Goal: Information Seeking & Learning: Check status

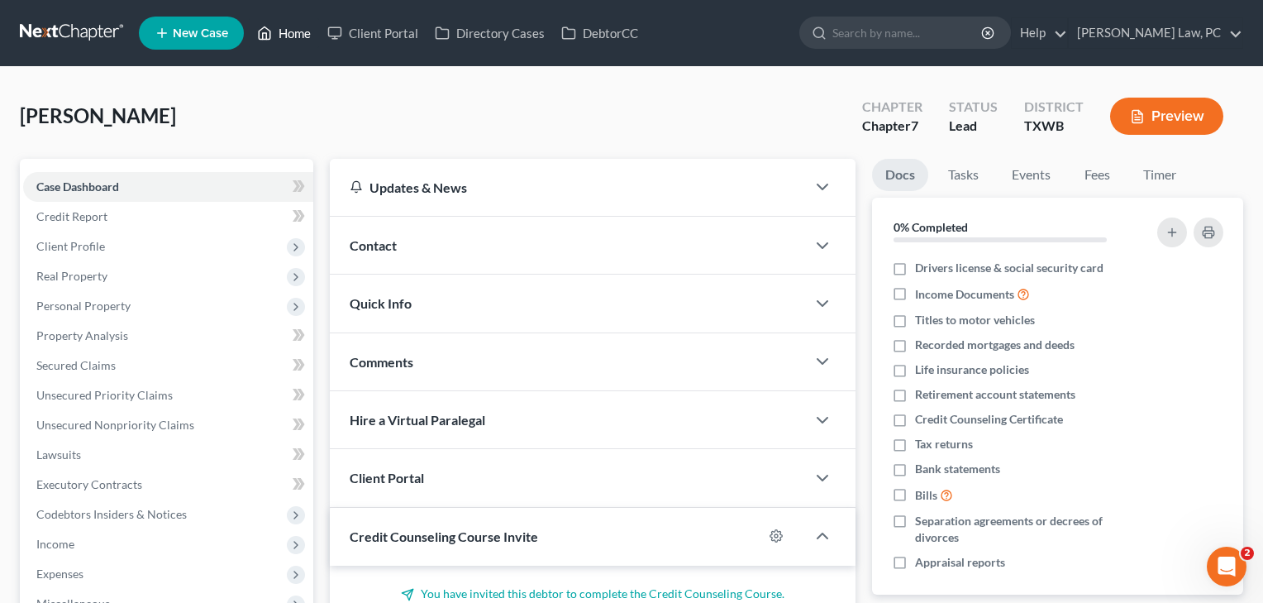
click at [291, 32] on link "Home" at bounding box center [284, 33] width 70 height 30
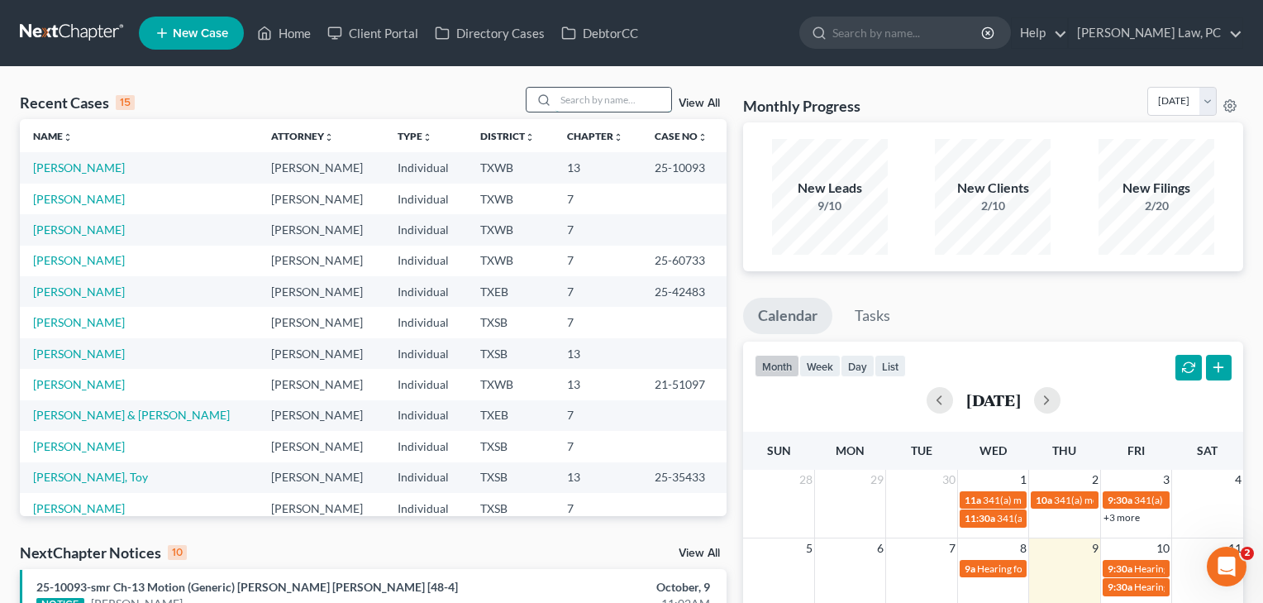
click at [581, 98] on input "search" at bounding box center [613, 100] width 116 height 24
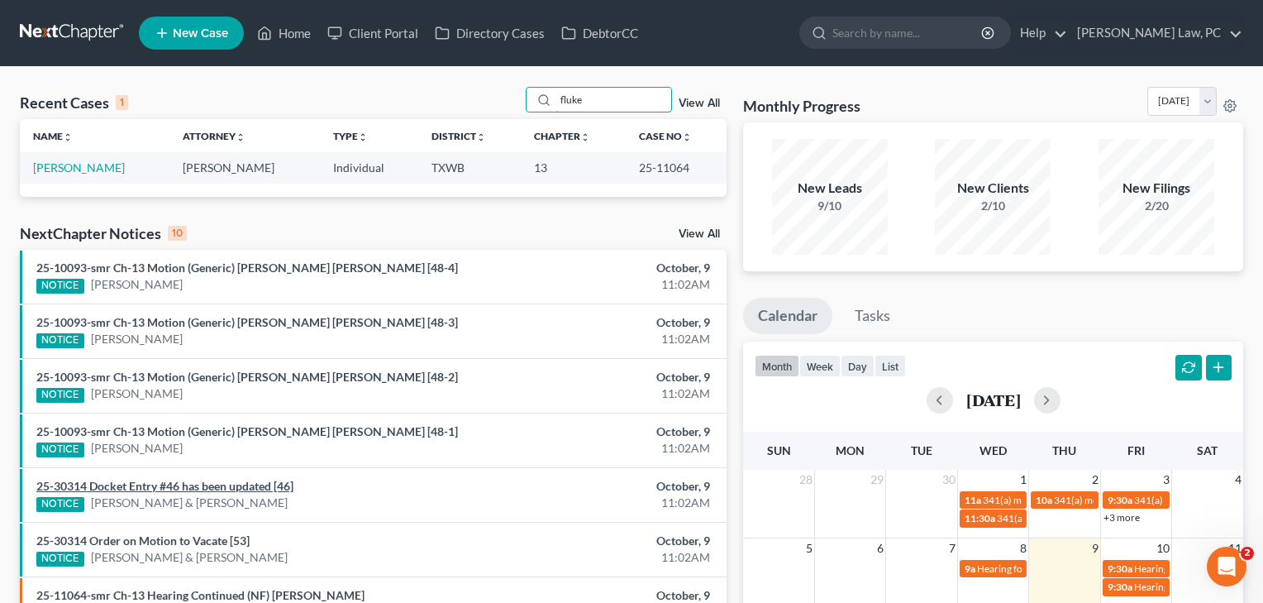
type input "fluke"
click at [262, 479] on link "25-30314 Docket Entry #46 has been updated [46]" at bounding box center [164, 486] width 257 height 14
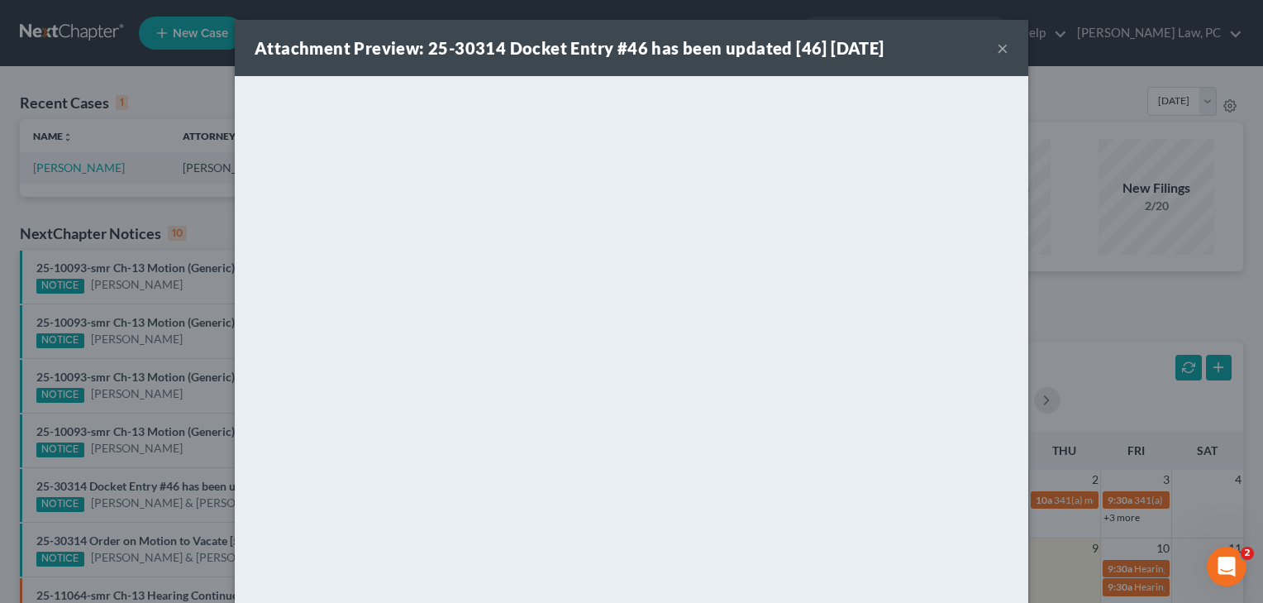
click at [193, 460] on div "Attachment Preview: 25-30314 Docket Entry #46 has been updated [46] [DATE] × Do…" at bounding box center [631, 301] width 1263 height 603
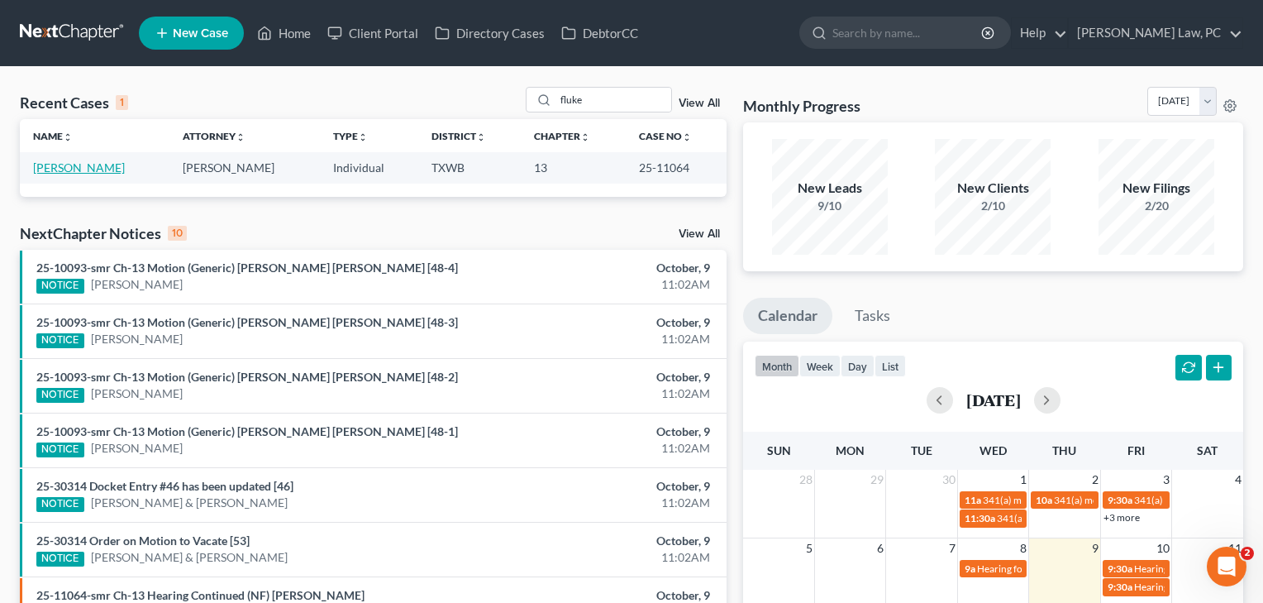
click at [88, 166] on link "[PERSON_NAME]" at bounding box center [79, 167] width 92 height 14
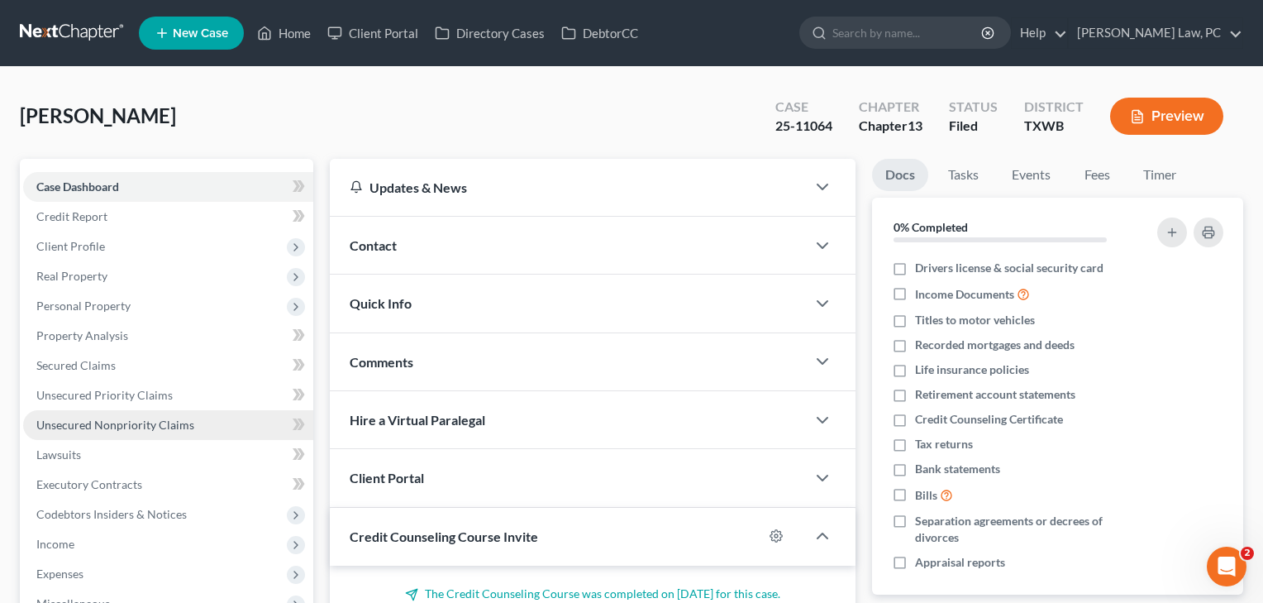
click at [116, 426] on span "Unsecured Nonpriority Claims" at bounding box center [115, 424] width 158 height 14
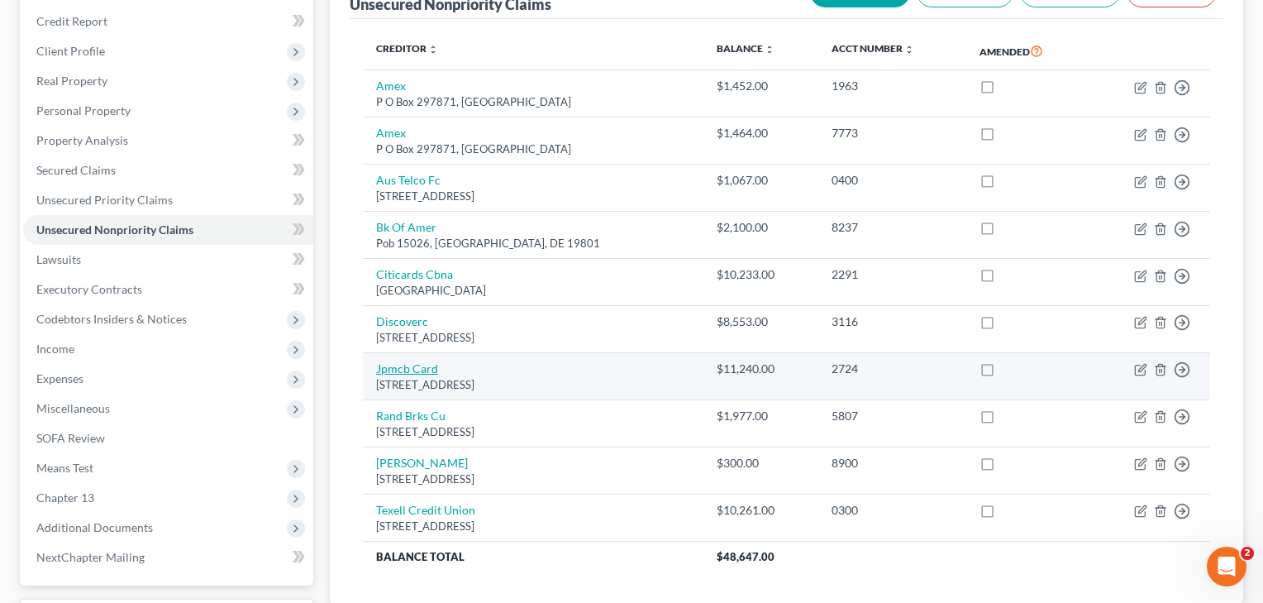
scroll to position [195, 0]
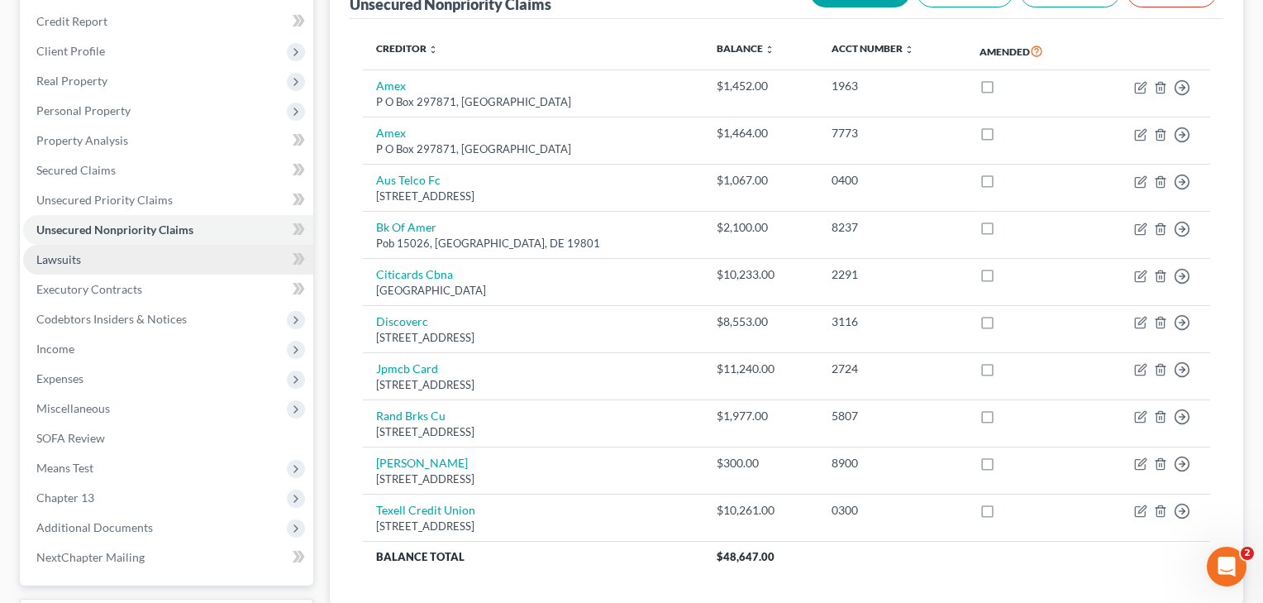
click at [91, 262] on link "Lawsuits" at bounding box center [168, 260] width 290 height 30
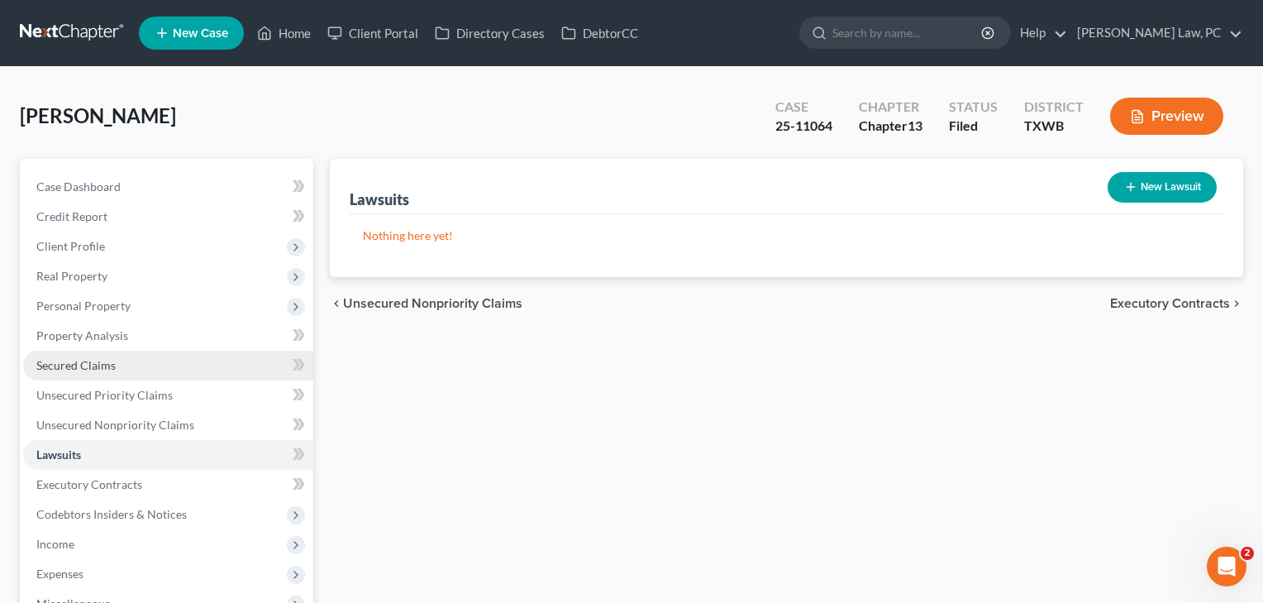
click at [86, 360] on span "Secured Claims" at bounding box center [75, 365] width 79 height 14
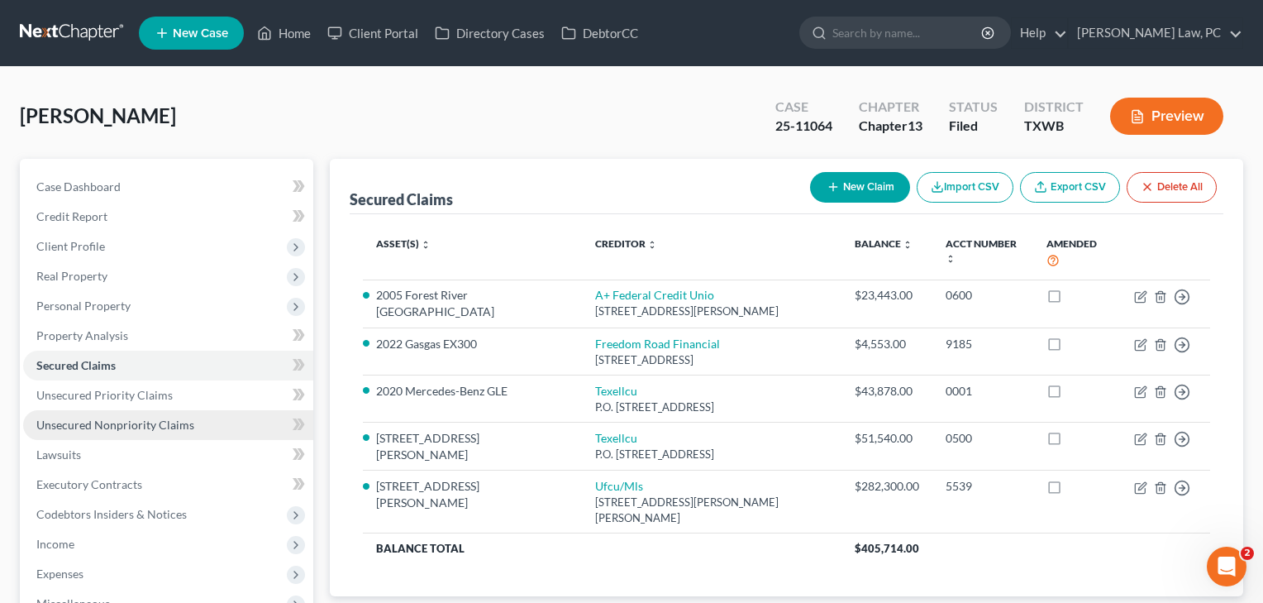
click at [126, 421] on span "Unsecured Nonpriority Claims" at bounding box center [115, 424] width 158 height 14
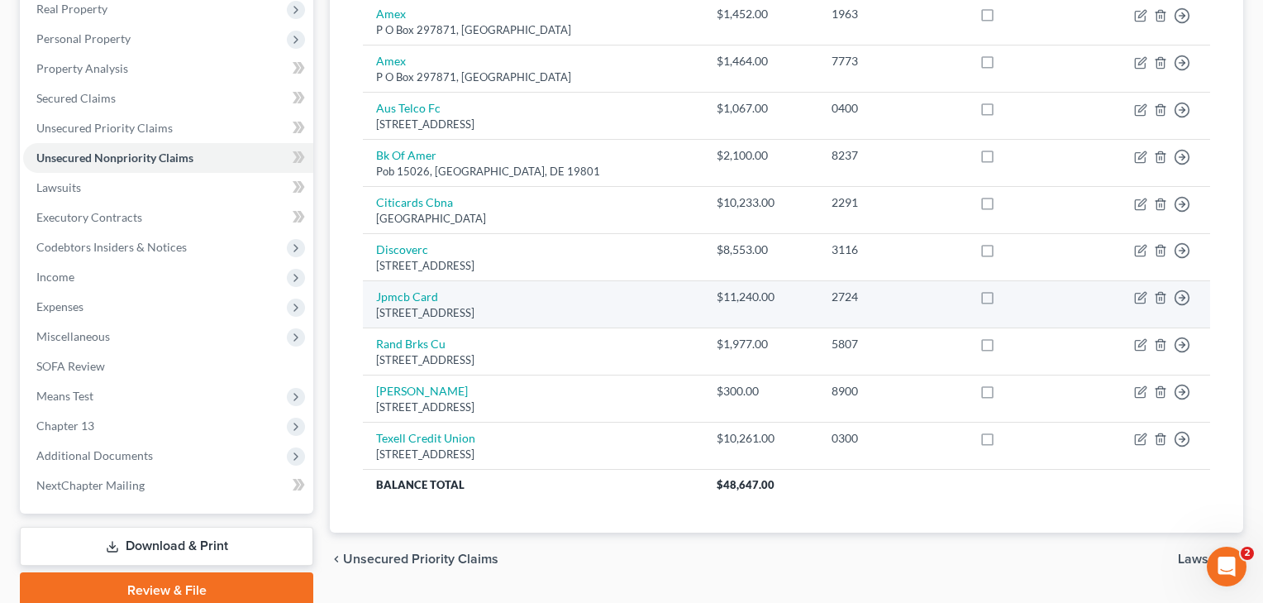
scroll to position [267, 0]
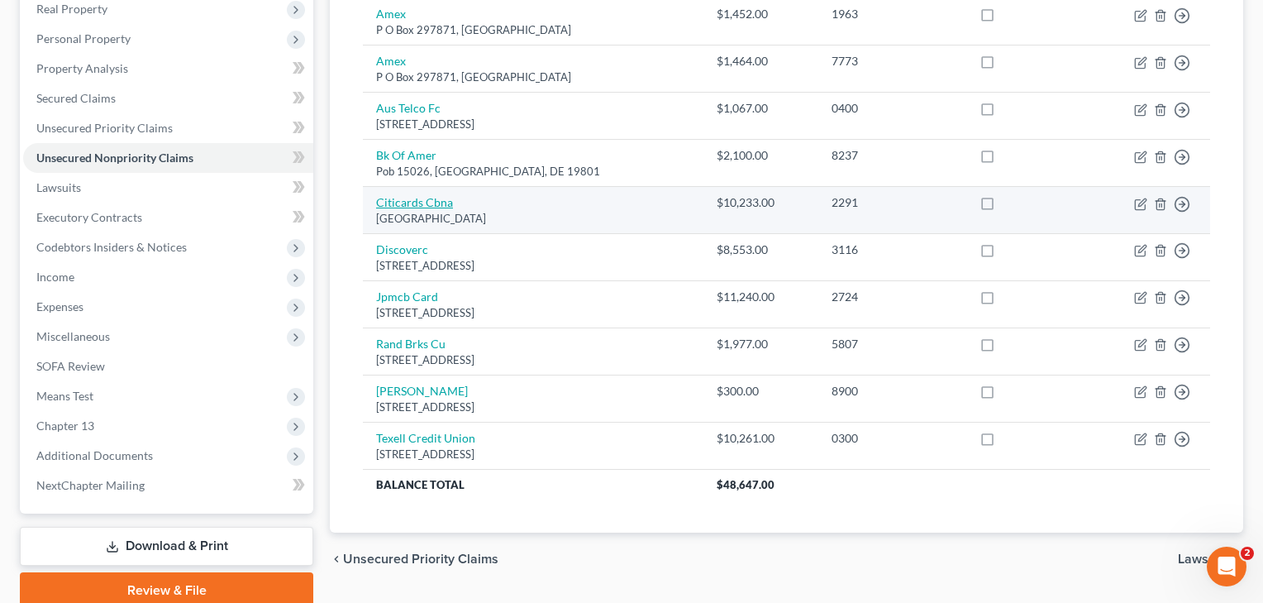
click at [425, 198] on link "Citicards Cbna" at bounding box center [414, 202] width 77 height 14
select select "43"
select select "2"
select select "0"
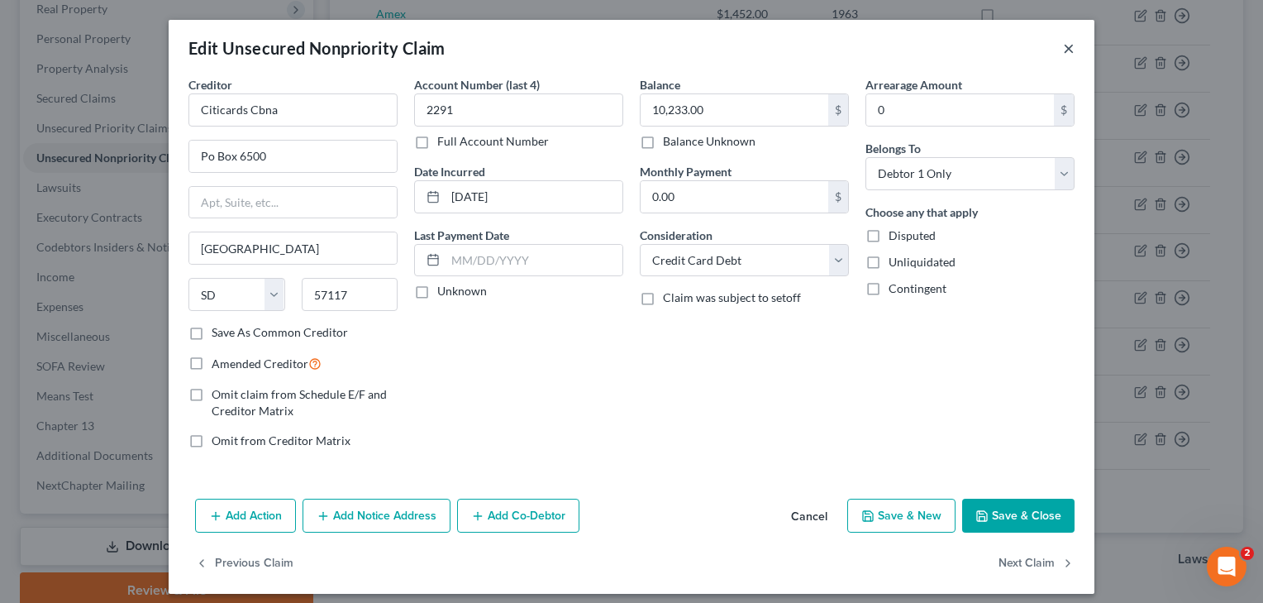
click at [1071, 46] on button "×" at bounding box center [1069, 48] width 12 height 20
